Goal: Check status

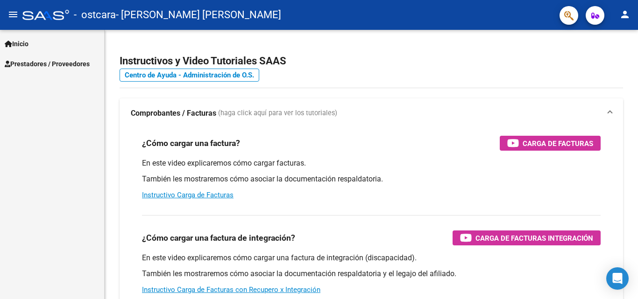
click at [31, 64] on span "Prestadores / Proveedores" at bounding box center [47, 64] width 85 height 10
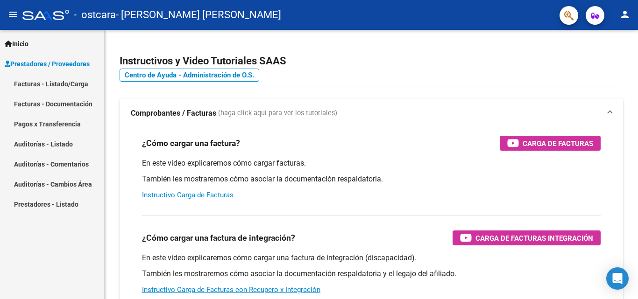
click at [34, 81] on link "Facturas - Listado/Carga" at bounding box center [52, 84] width 104 height 20
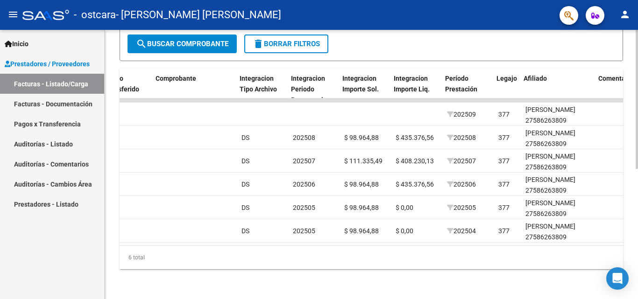
scroll to position [0, 891]
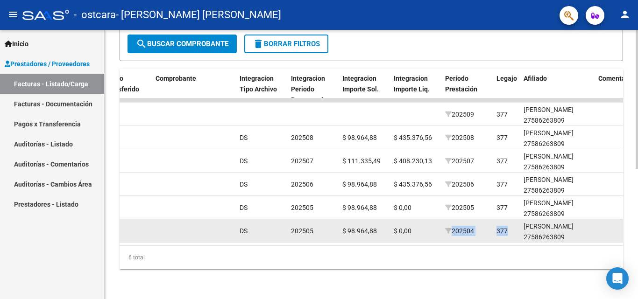
drag, startPoint x: 453, startPoint y: 235, endPoint x: 511, endPoint y: 225, distance: 59.2
click at [511, 225] on div "22159 Integración DEL ROSSO JULIETA ALEJANDRA 27307814051 Factura C: 3 - 518 $ …" at bounding box center [212, 230] width 1968 height 23
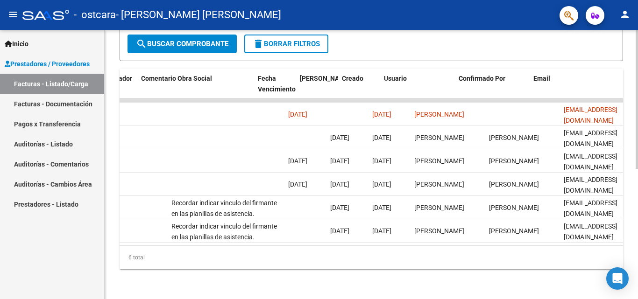
scroll to position [0, 1465]
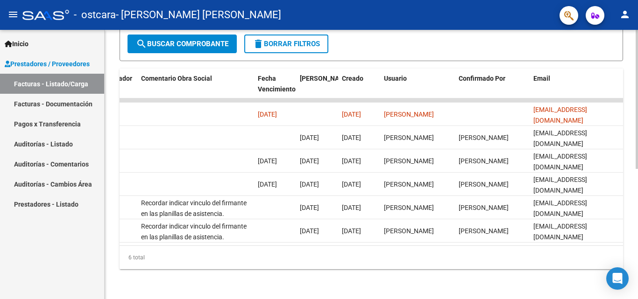
click at [337, 282] on div "Video tutorial PRESTADORES -> Listado de CPBTs Emitidos por Prestadores / Prove…" at bounding box center [371, 41] width 533 height 515
